Goal: Find contact information: Find contact information

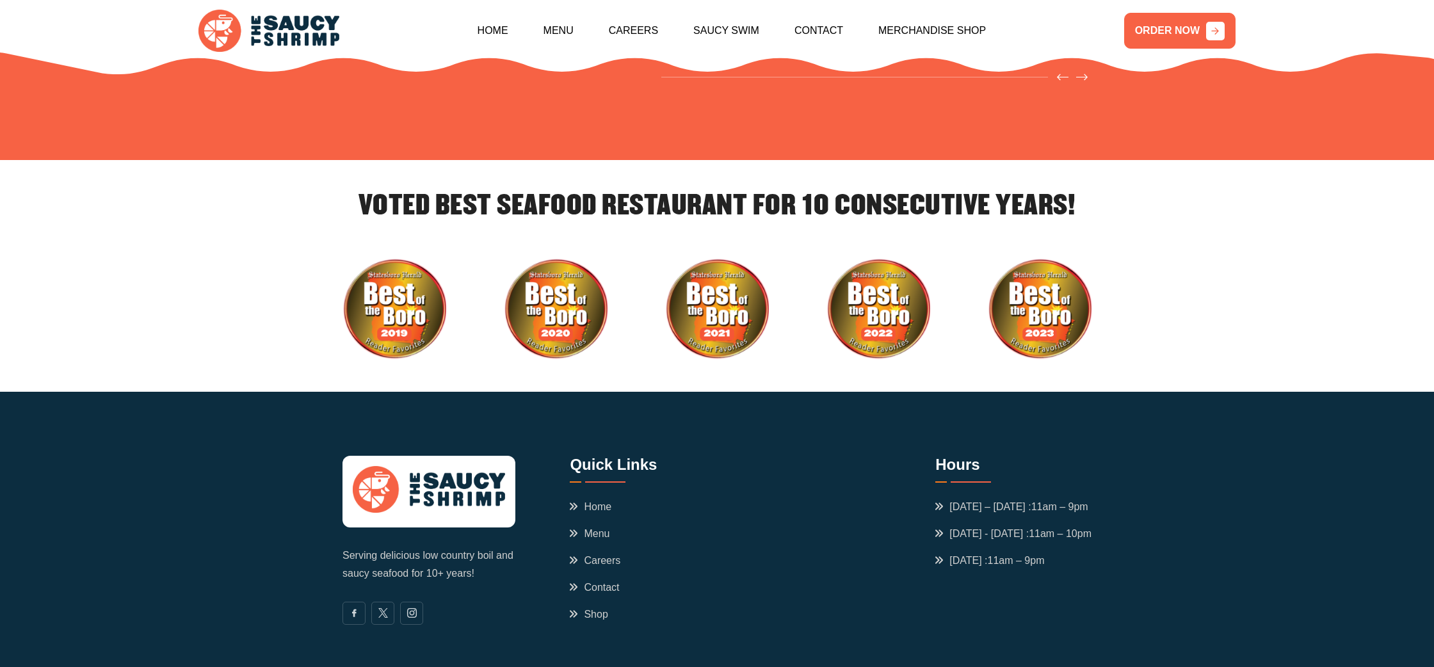
scroll to position [4369, 0]
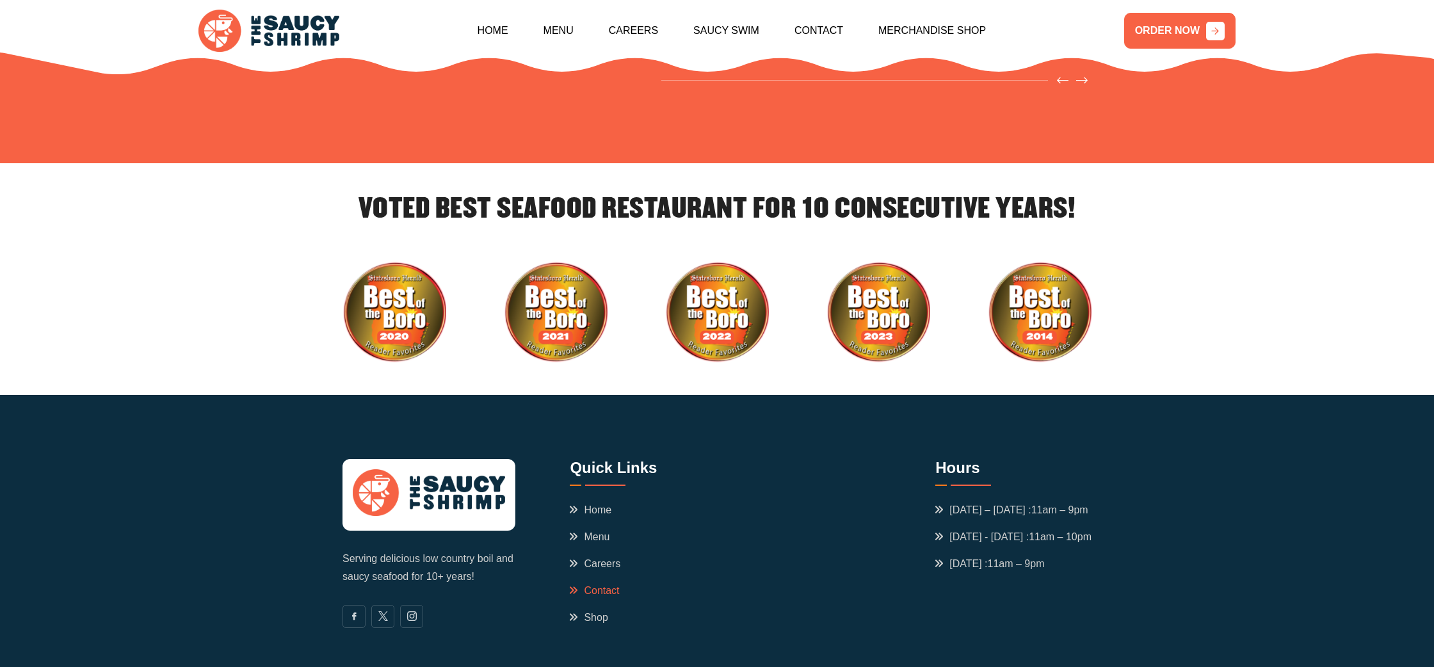
click at [588, 583] on link "Contact" at bounding box center [594, 590] width 49 height 15
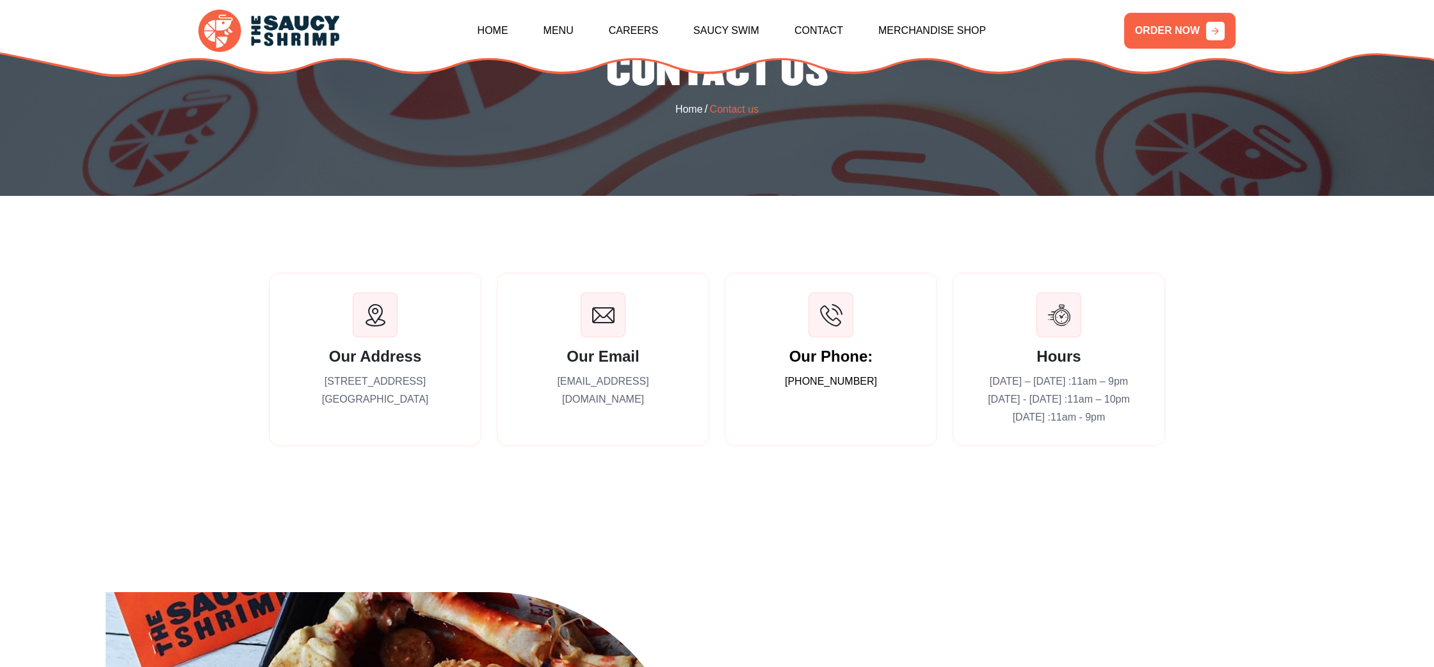
scroll to position [156, 0]
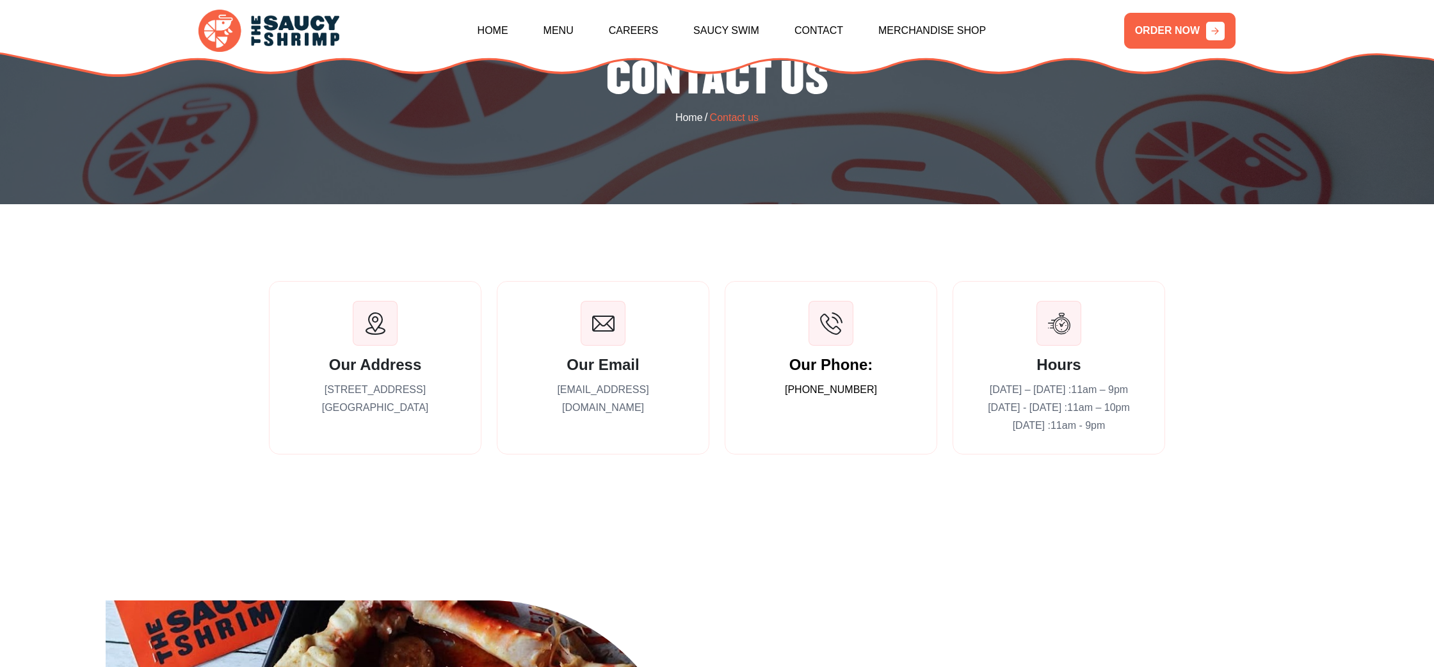
click at [618, 393] on p "contact@saucyshrimpofficial.com" at bounding box center [603, 399] width 173 height 36
copy div "contact@saucyshrimpofficial.com"
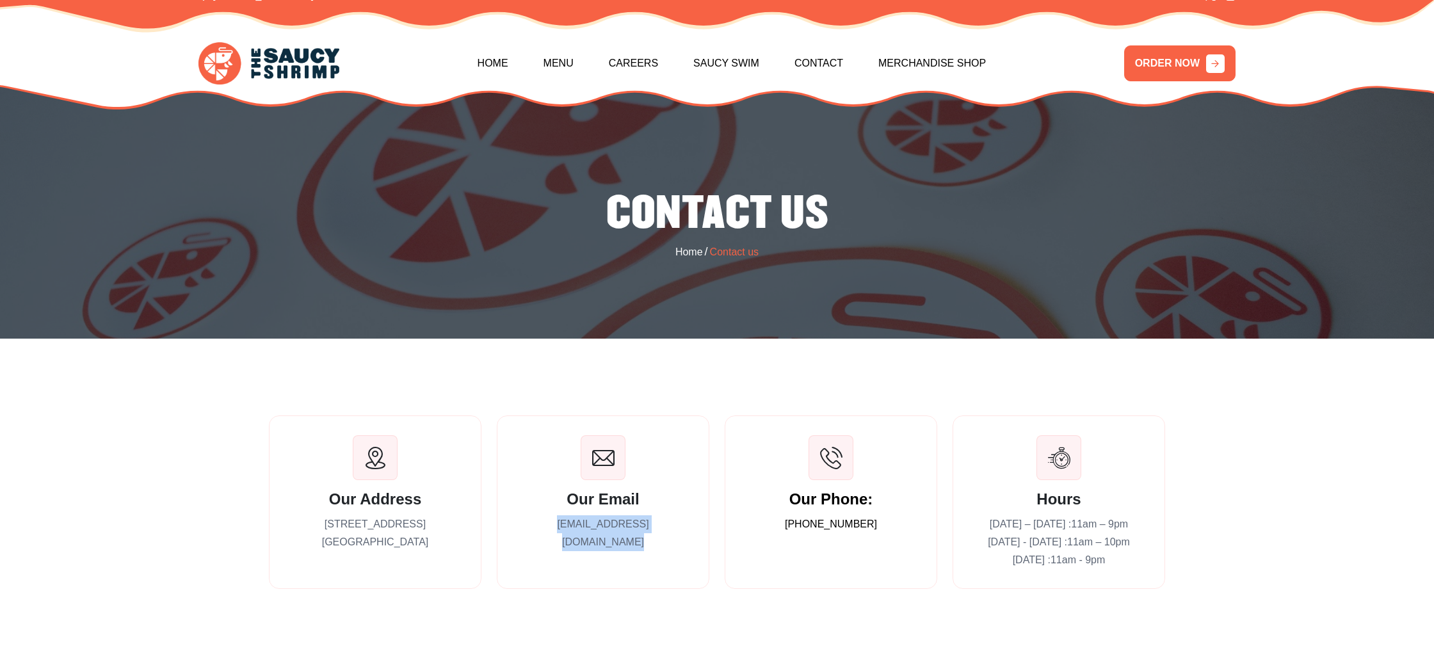
scroll to position [26, 0]
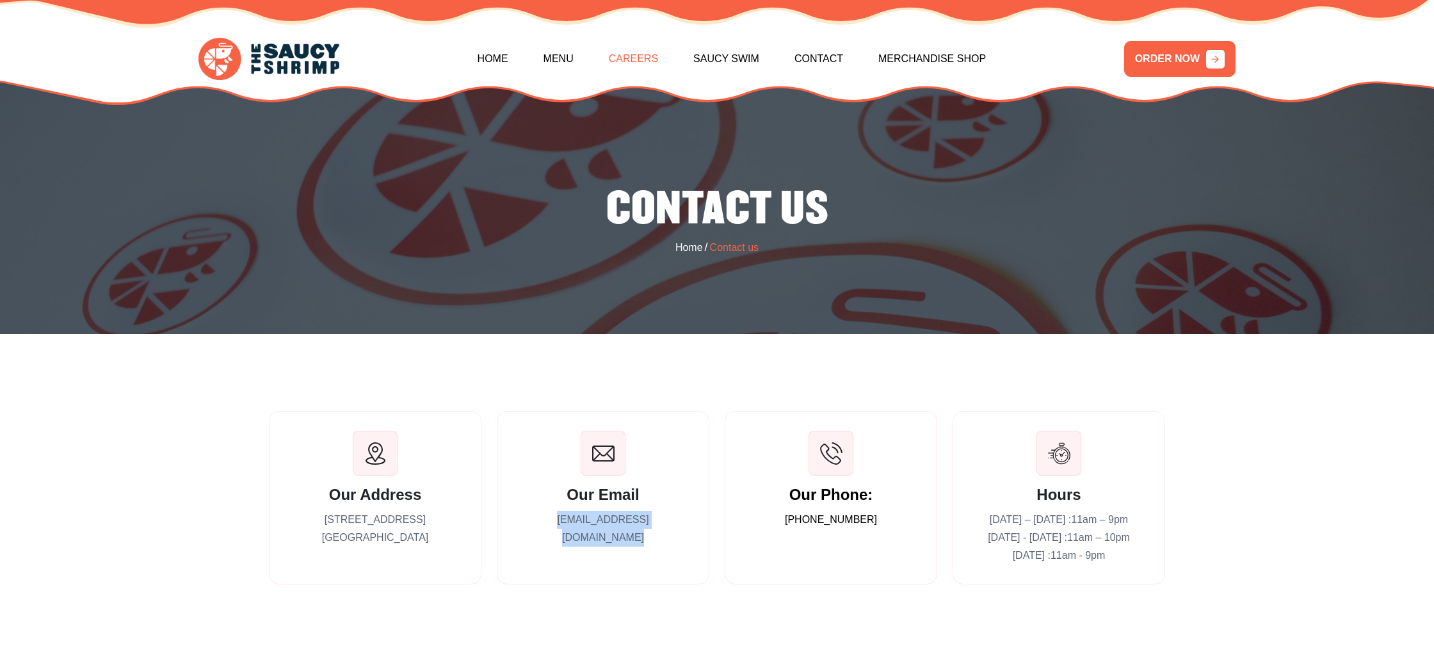
click at [645, 60] on link "Careers" at bounding box center [633, 58] width 49 height 55
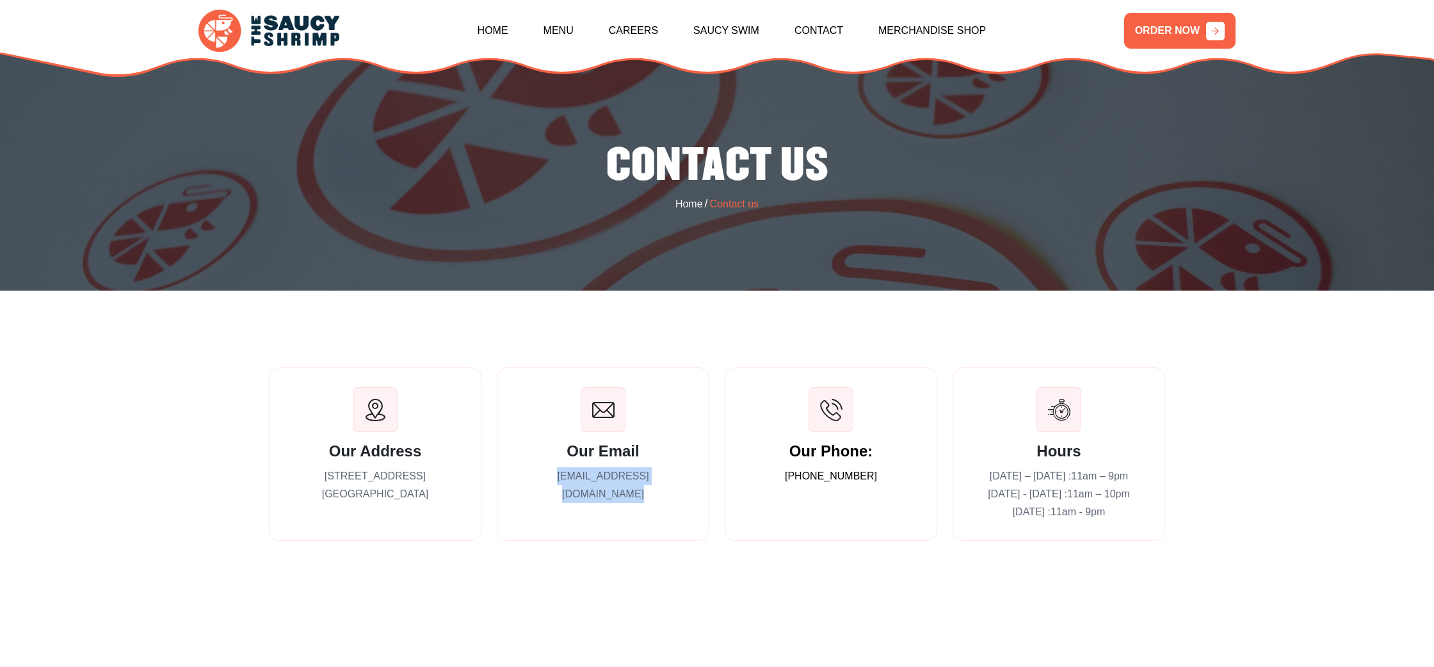
scroll to position [0, 0]
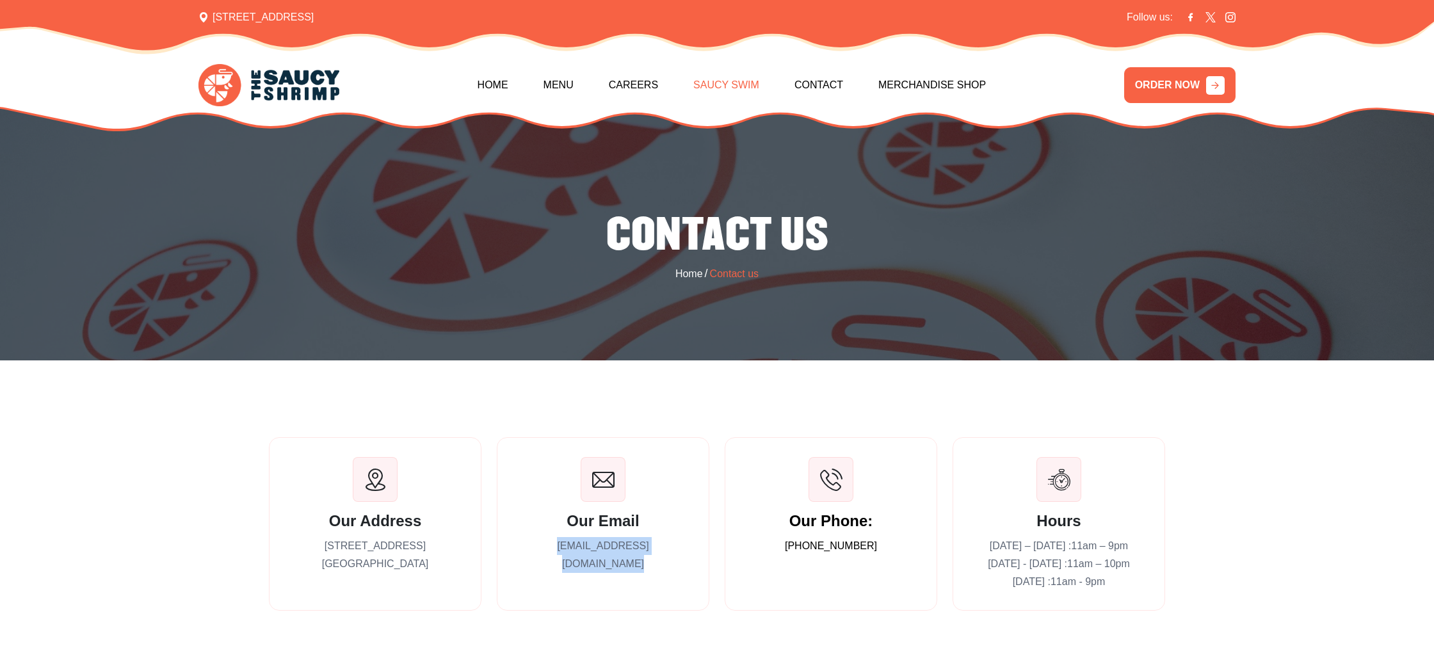
click at [745, 83] on link "Saucy Swim" at bounding box center [726, 85] width 66 height 55
